Goal: Task Accomplishment & Management: Use online tool/utility

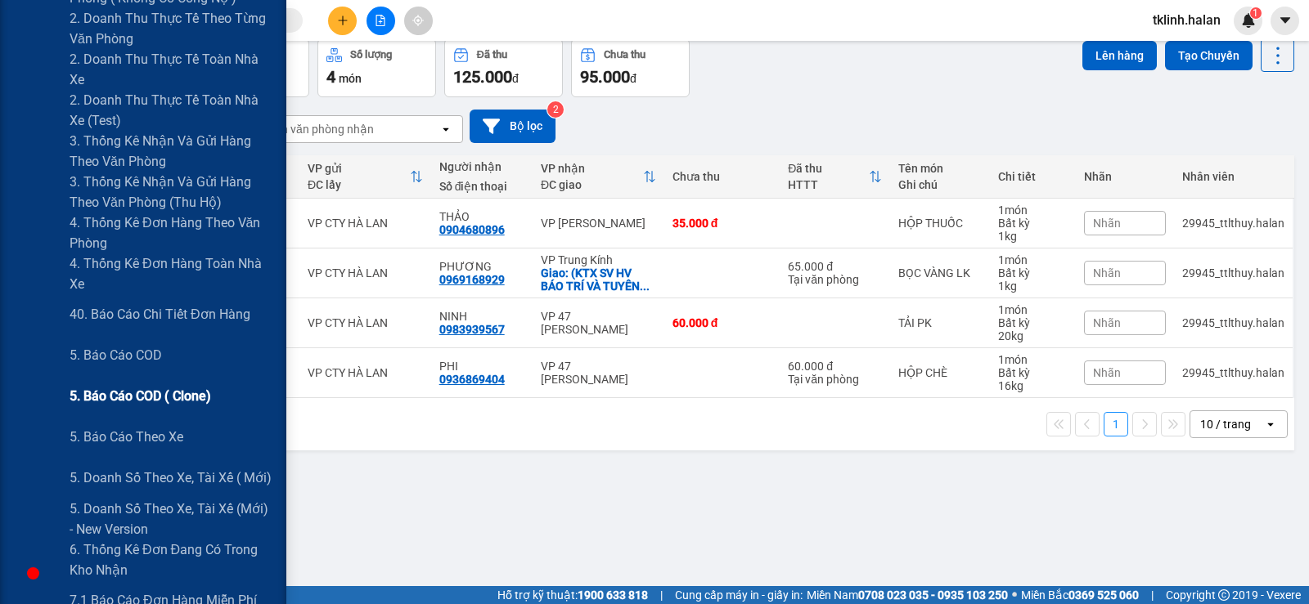
scroll to position [654, 0]
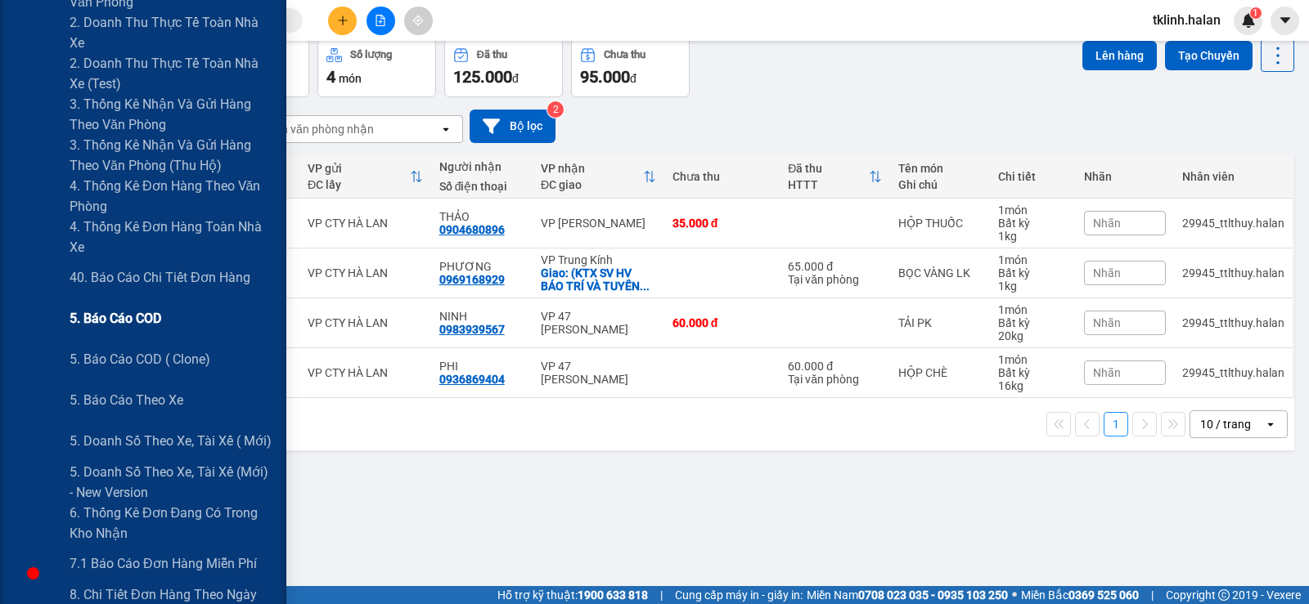
click at [140, 318] on span "5. Báo cáo COD" at bounding box center [116, 318] width 92 height 20
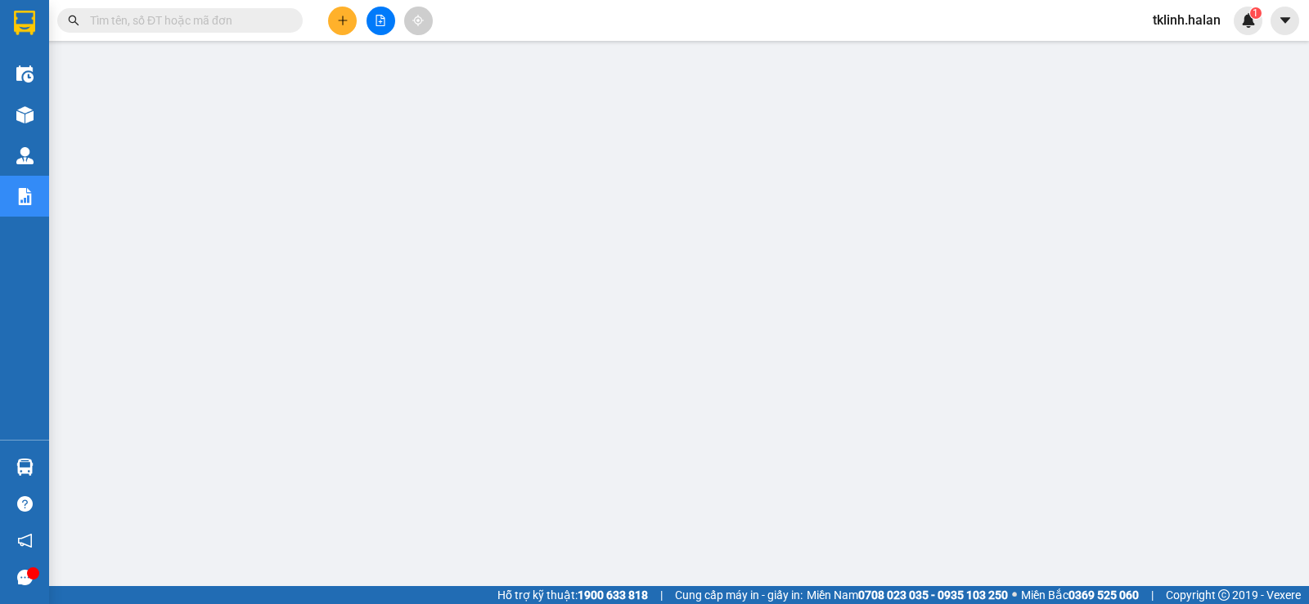
click at [197, 22] on input "text" at bounding box center [186, 20] width 193 height 18
paste input "NVC1309250673"
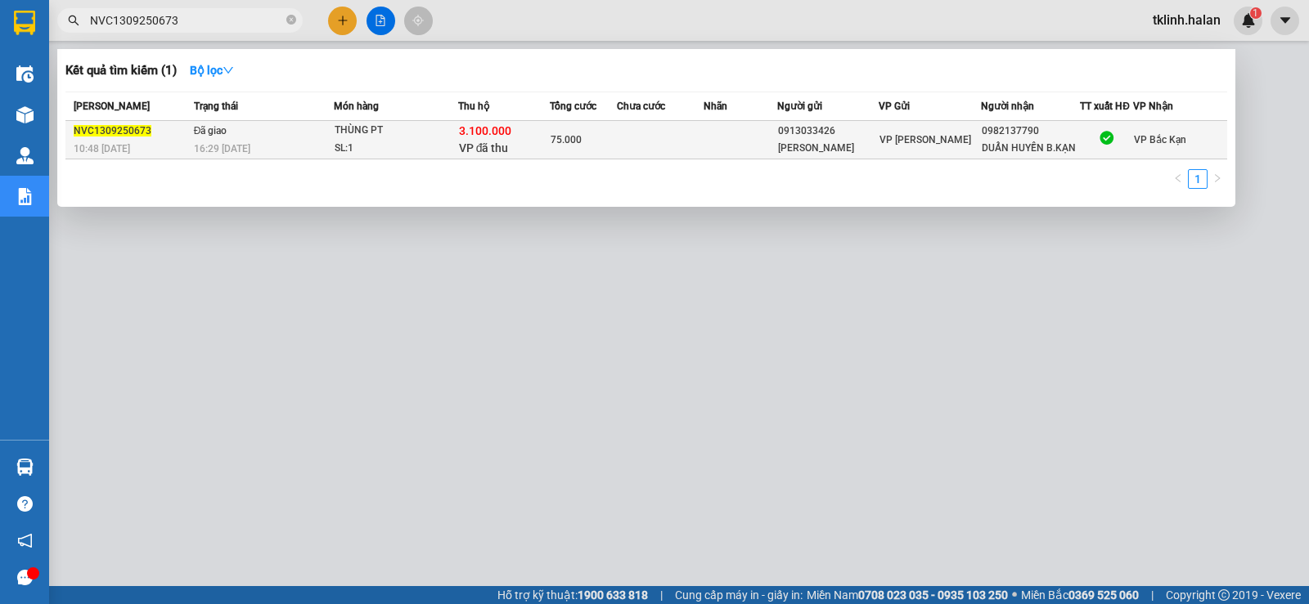
type input "NVC1309250673"
click at [123, 129] on span "NVC1309250673" at bounding box center [113, 130] width 78 height 11
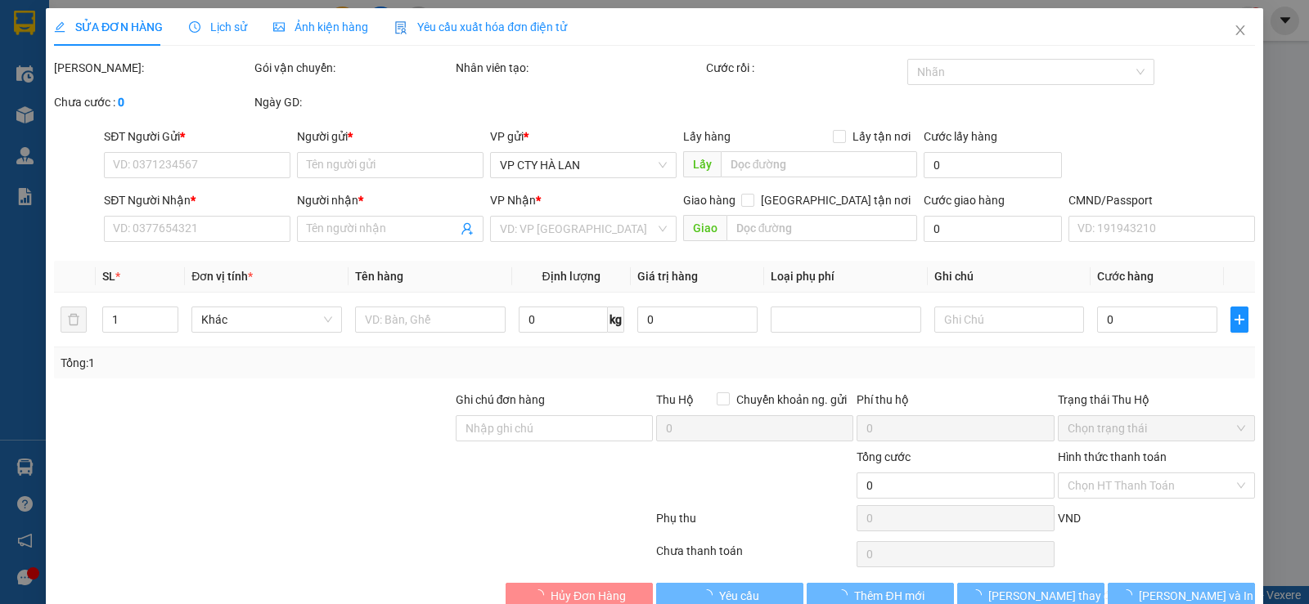
type input "0913033426"
type input "[PERSON_NAME]"
type input "0982137790"
type input "DUẨN HUYỀN B.KẠN"
checkbox input "true"
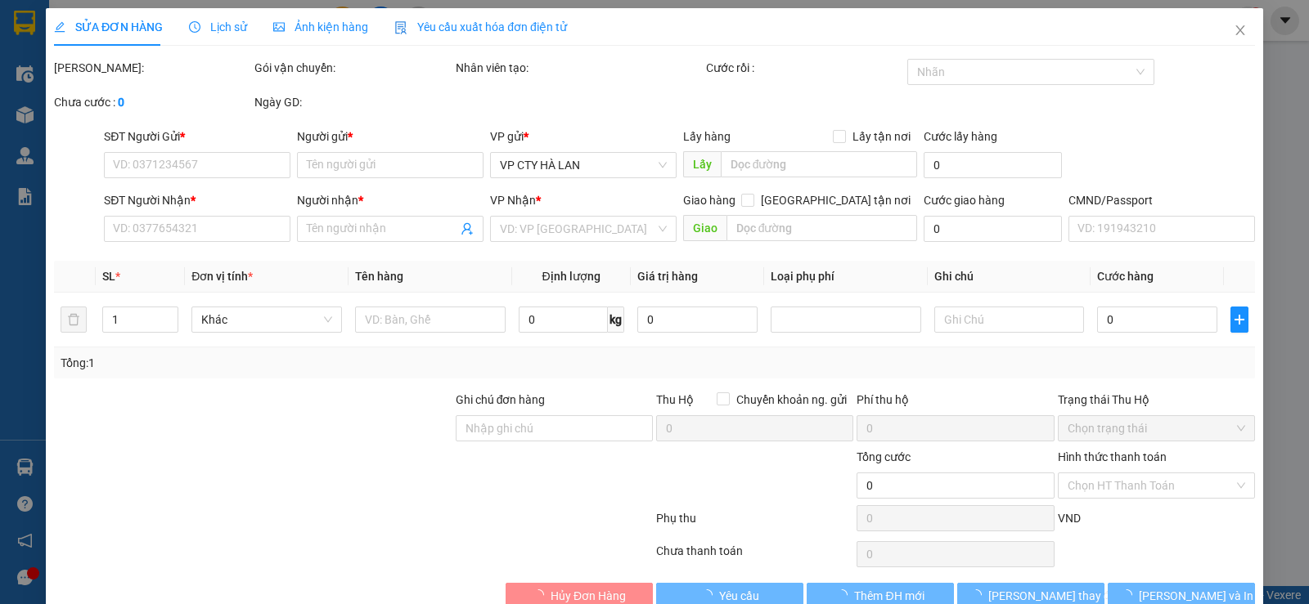
type input "3.100.000"
type input "40.000"
type input "75.000"
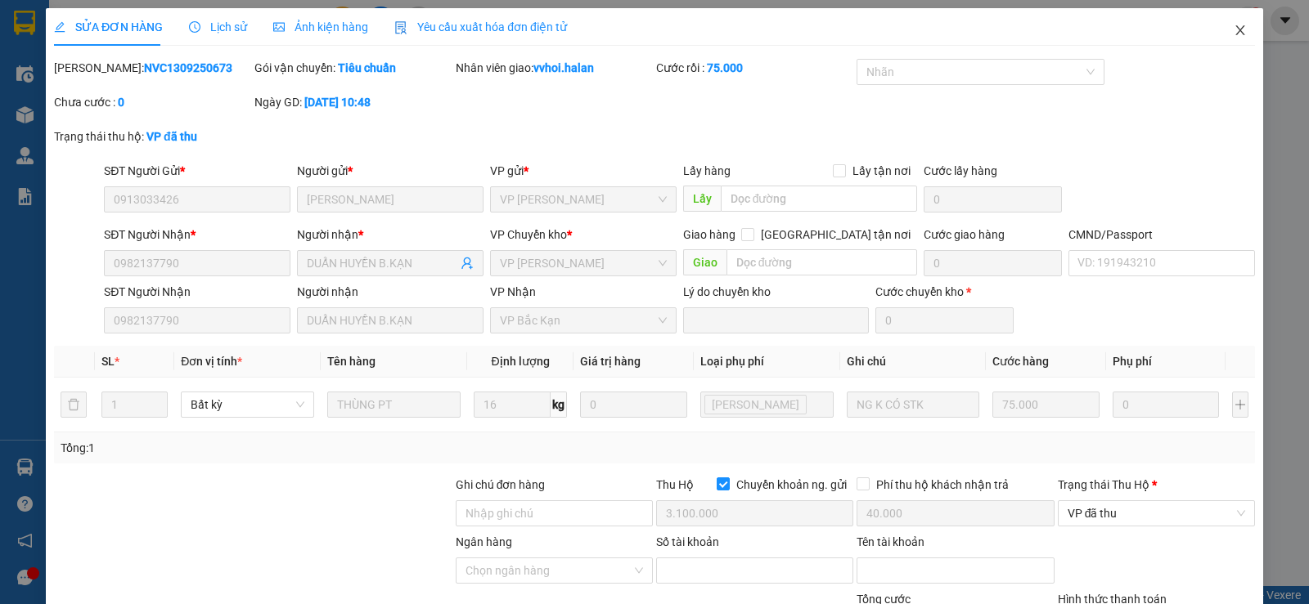
click at [1235, 34] on icon "close" at bounding box center [1239, 30] width 9 height 10
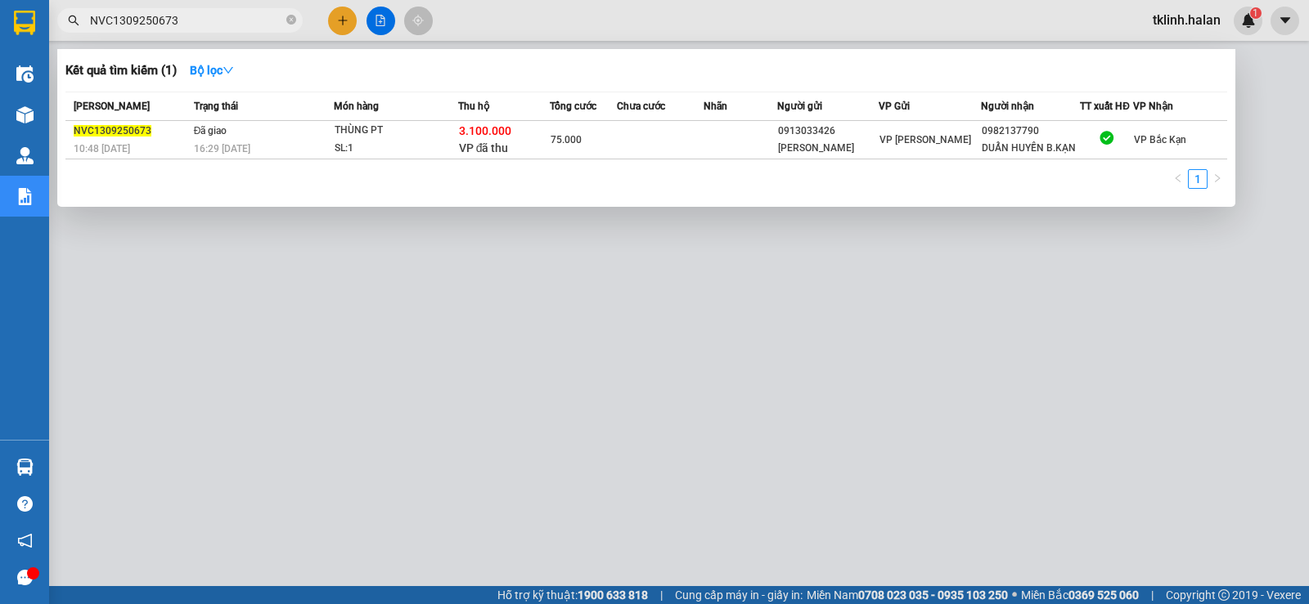
click at [202, 15] on input "NVC1309250673" at bounding box center [186, 20] width 193 height 18
drag, startPoint x: 200, startPoint y: 15, endPoint x: 62, endPoint y: 16, distance: 137.4
click at [62, 16] on span "NVC1309250673" at bounding box center [179, 20] width 245 height 25
paste input "TKC1409250448"
type input "TKC1409250448"
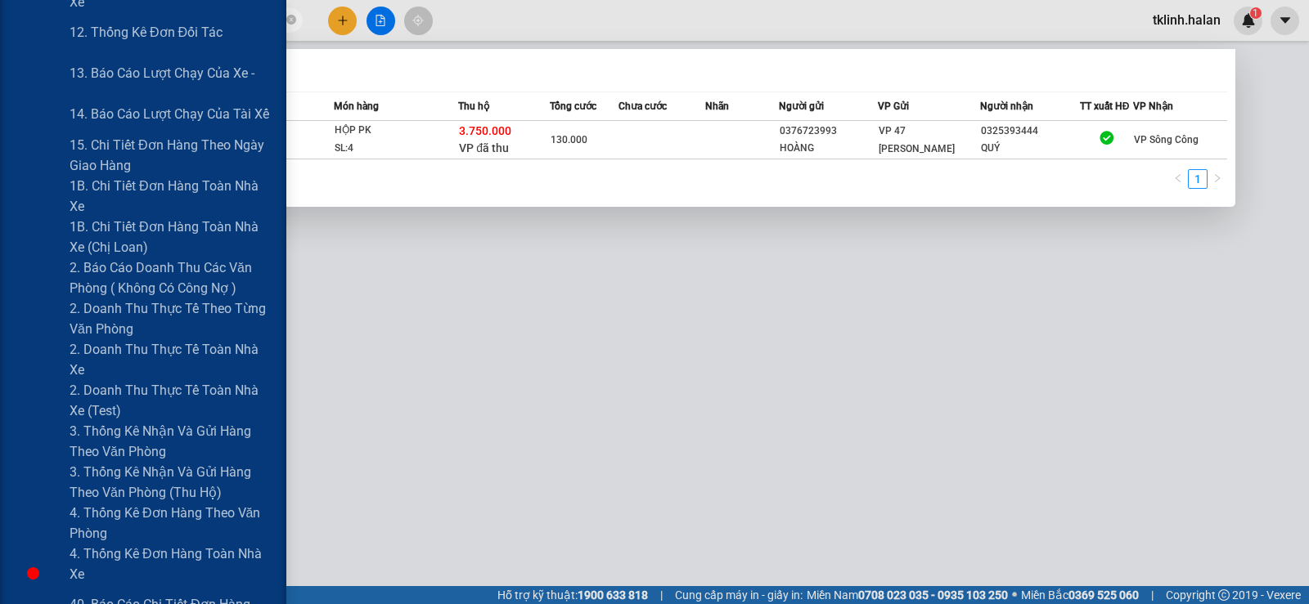
scroll to position [654, 0]
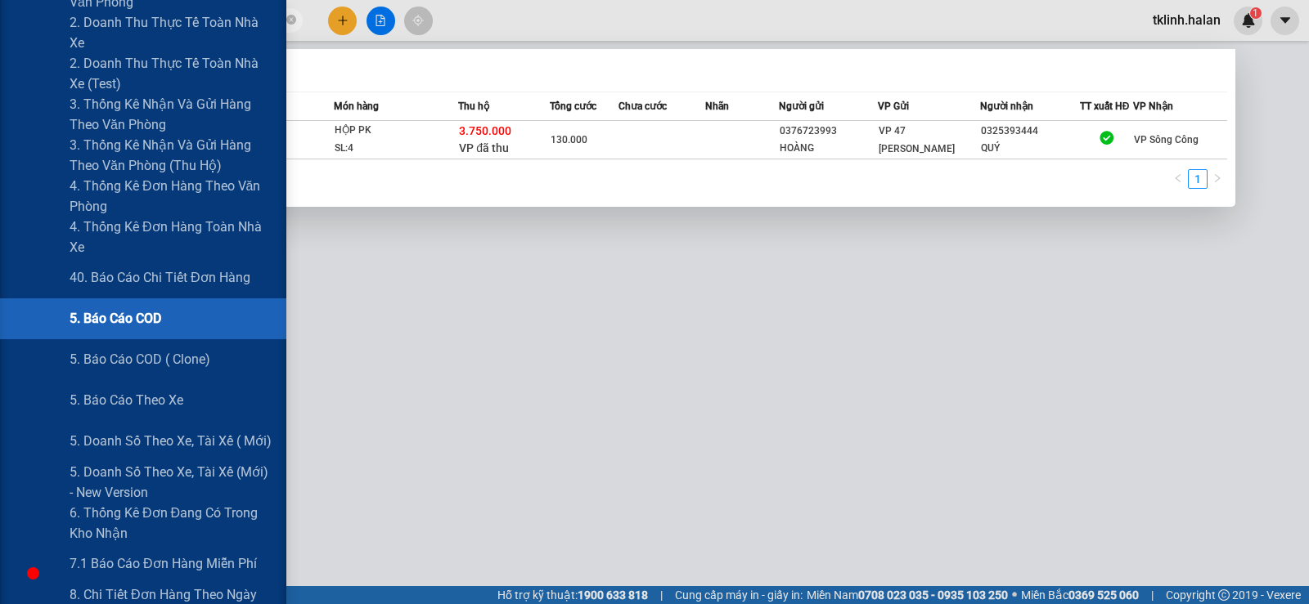
click at [132, 321] on span "5. Báo cáo COD" at bounding box center [116, 318] width 92 height 20
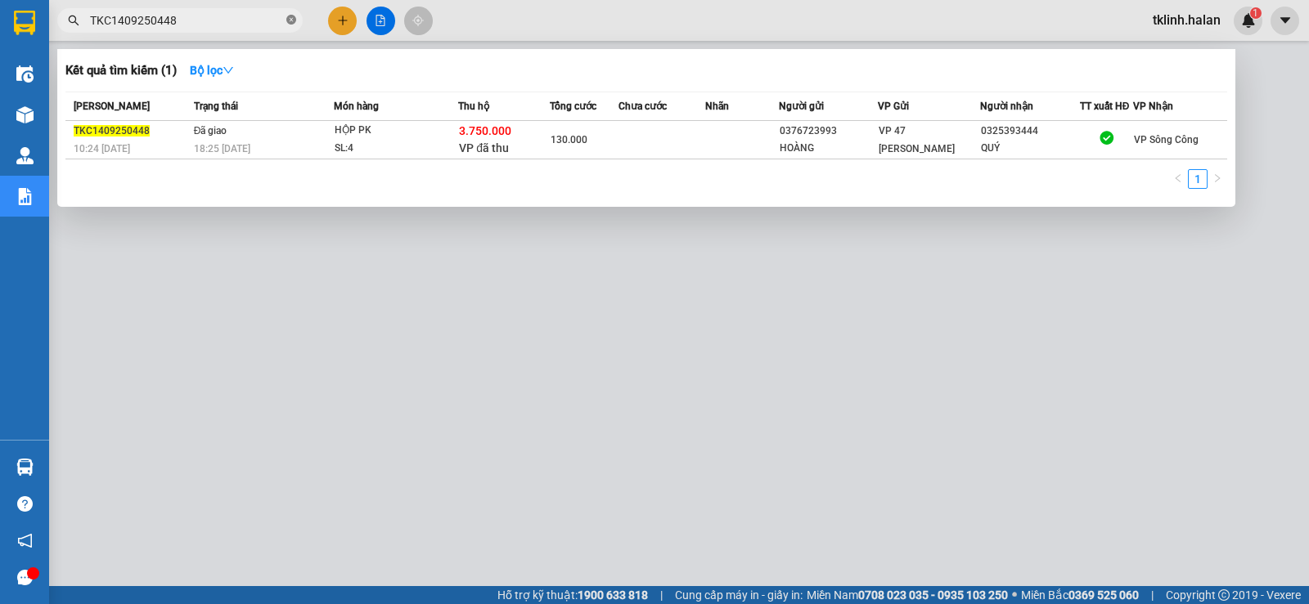
click at [293, 20] on icon "close-circle" at bounding box center [291, 20] width 10 height 10
